Goal: Task Accomplishment & Management: Manage account settings

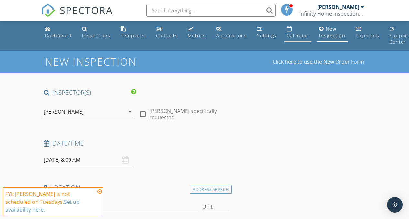
click at [288, 33] on div "Calendar" at bounding box center [298, 35] width 22 height 6
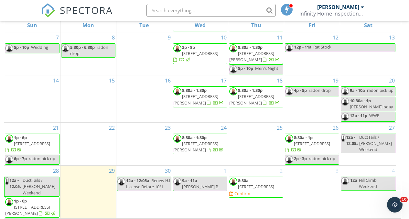
scroll to position [99, 0]
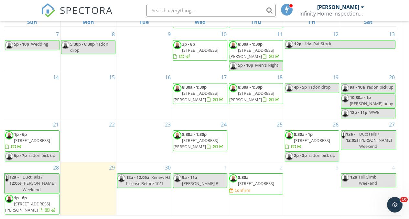
click at [259, 186] on span "10211 Tammer Dr, Carmel 46032" at bounding box center [256, 183] width 36 height 6
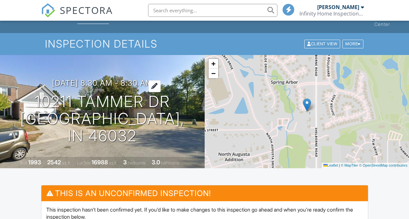
click at [161, 92] on div at bounding box center [154, 86] width 12 height 12
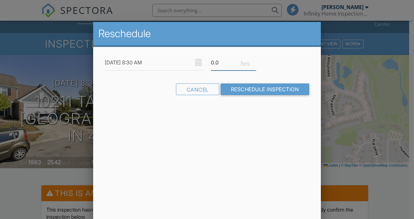
click at [219, 66] on input "0.0" at bounding box center [233, 63] width 45 height 16
click at [253, 60] on input "0.5" at bounding box center [233, 63] width 45 height 16
click at [253, 60] on input "0.75" at bounding box center [233, 63] width 45 height 16
click at [253, 60] on input "1" at bounding box center [233, 63] width 45 height 16
click at [253, 60] on input "1.25" at bounding box center [233, 63] width 45 height 16
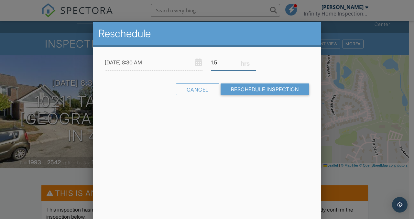
click at [253, 60] on input "1.5" at bounding box center [233, 63] width 45 height 16
click at [253, 60] on input "1.75" at bounding box center [233, 63] width 45 height 16
click at [253, 60] on input "2" at bounding box center [233, 63] width 45 height 16
click at [253, 60] on input "2.25" at bounding box center [233, 63] width 45 height 16
click at [253, 60] on input "2.5" at bounding box center [233, 63] width 45 height 16
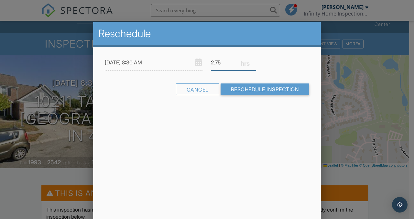
click at [253, 60] on input "2.75" at bounding box center [233, 63] width 45 height 16
click at [253, 60] on input "3" at bounding box center [233, 63] width 45 height 16
click at [253, 60] on input "3.25" at bounding box center [233, 63] width 45 height 16
click at [253, 60] on input "3.5" at bounding box center [233, 63] width 45 height 16
click at [253, 60] on input "3.75" at bounding box center [233, 63] width 45 height 16
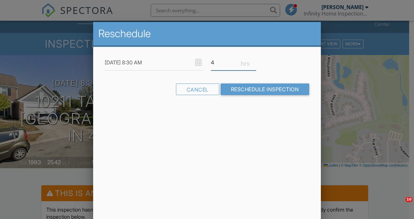
click at [253, 60] on input "4" at bounding box center [233, 63] width 45 height 16
click at [253, 60] on input "4.25" at bounding box center [233, 63] width 45 height 16
click at [253, 60] on input "4.5" at bounding box center [233, 63] width 45 height 16
click at [253, 60] on input "4.75" at bounding box center [233, 63] width 45 height 16
type input "5"
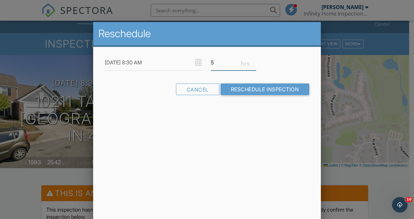
click at [253, 60] on input "5" at bounding box center [233, 63] width 45 height 16
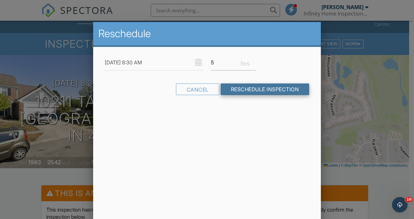
click at [246, 91] on input "Reschedule Inspection" at bounding box center [264, 89] width 89 height 12
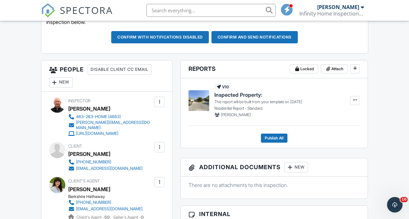
scroll to position [211, 0]
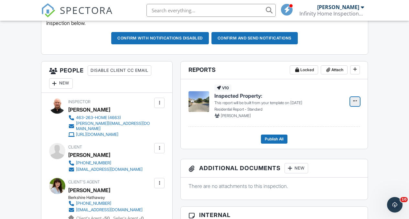
click at [355, 99] on icon at bounding box center [355, 101] width 4 height 5
click at [319, 86] on div "v10 Inspected Property: This report will be built from your template on [DATE] …" at bounding box center [278, 101] width 128 height 34
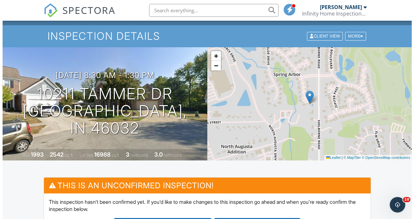
scroll to position [25, 0]
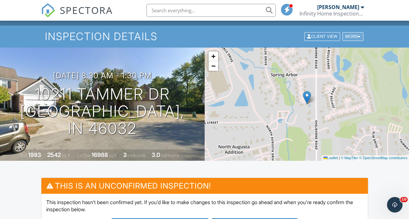
click at [349, 36] on div "More" at bounding box center [352, 36] width 21 height 9
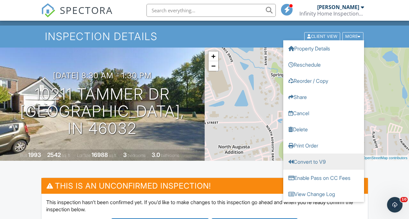
click at [312, 159] on link "Convert to V9" at bounding box center [323, 162] width 81 height 16
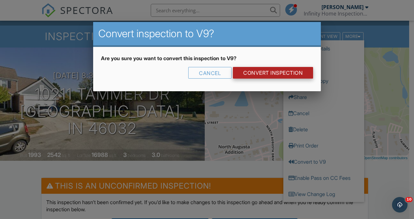
click at [282, 69] on link "CONVERT INSPECTION" at bounding box center [273, 73] width 80 height 12
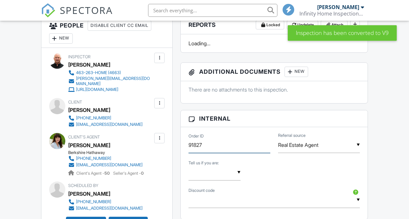
click at [197, 137] on input "91827" at bounding box center [229, 145] width 82 height 16
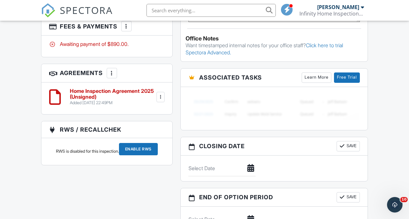
scroll to position [576, 0]
type input "100225-A1"
click at [142, 149] on input "Enable RWS" at bounding box center [138, 149] width 39 height 12
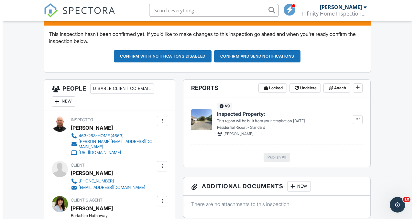
scroll to position [193, 0]
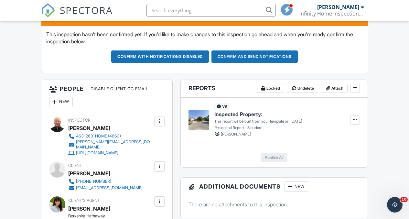
click at [68, 100] on div "New" at bounding box center [61, 102] width 24 height 10
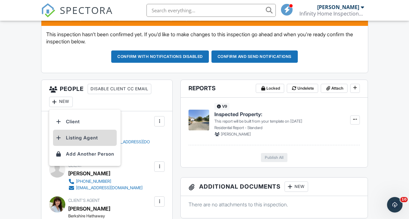
click at [85, 137] on li "Listing Agent" at bounding box center [85, 138] width 64 height 16
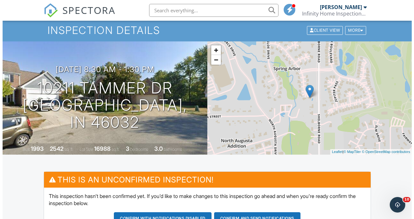
scroll to position [22, 0]
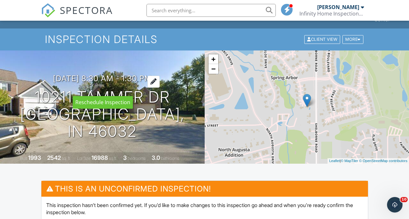
click at [143, 83] on h3 "[DATE] 8:30 am - 1:30 pm" at bounding box center [102, 78] width 99 height 9
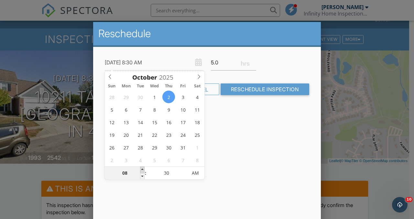
type input "[DATE] 9:30 AM"
type input "09"
click at [143, 167] on span at bounding box center [142, 169] width 5 height 6
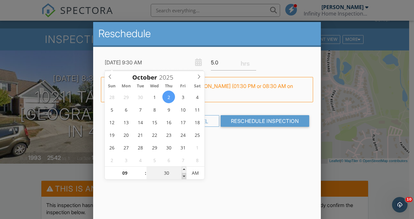
type input "[DATE] 9:25 AM"
type input "25"
click at [184, 176] on span at bounding box center [184, 176] width 5 height 6
type input "[DATE] 9:20 AM"
type input "20"
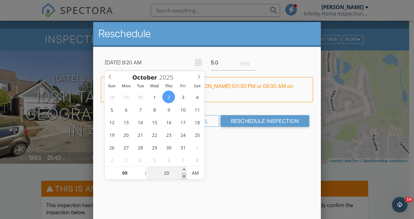
click at [184, 176] on span at bounding box center [184, 176] width 5 height 6
type input "10/02/2025 9:15 AM"
type input "15"
type input "10/02/2025 9:10 AM"
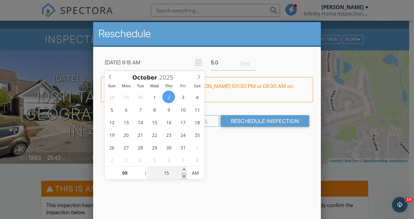
type input "10"
click at [184, 176] on span at bounding box center [184, 176] width 5 height 6
type input "10/02/2025 9:05 AM"
type input "05"
click at [184, 176] on span at bounding box center [184, 176] width 5 height 6
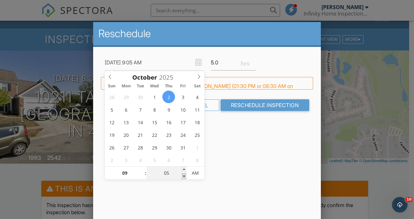
type input "10/02/2025 9:00 AM"
type input "00"
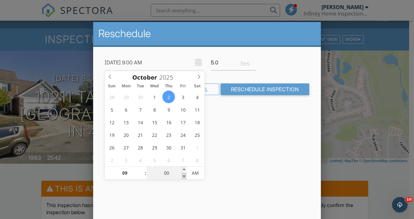
click at [184, 176] on span at bounding box center [184, 176] width 5 height 6
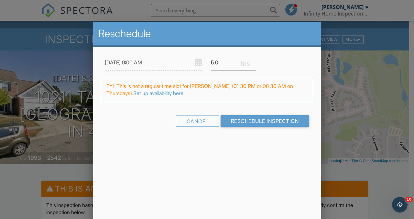
click at [243, 161] on div "Reschedule 10/02/2025 9:00 AM 5.0 Warning: this date/time is in the past. FYI: …" at bounding box center [207, 135] width 228 height 226
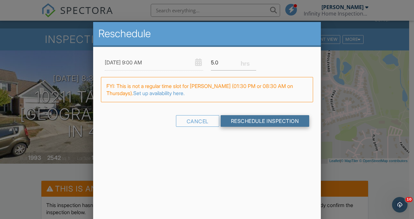
click at [256, 123] on input "Reschedule Inspection" at bounding box center [264, 121] width 89 height 12
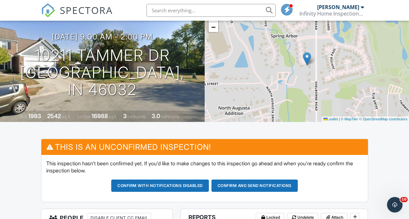
scroll to position [64, 0]
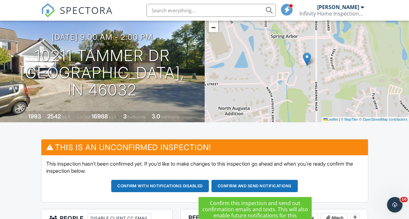
click at [243, 185] on button "Confirm and send notifications" at bounding box center [254, 186] width 86 height 12
